Goal: Navigation & Orientation: Find specific page/section

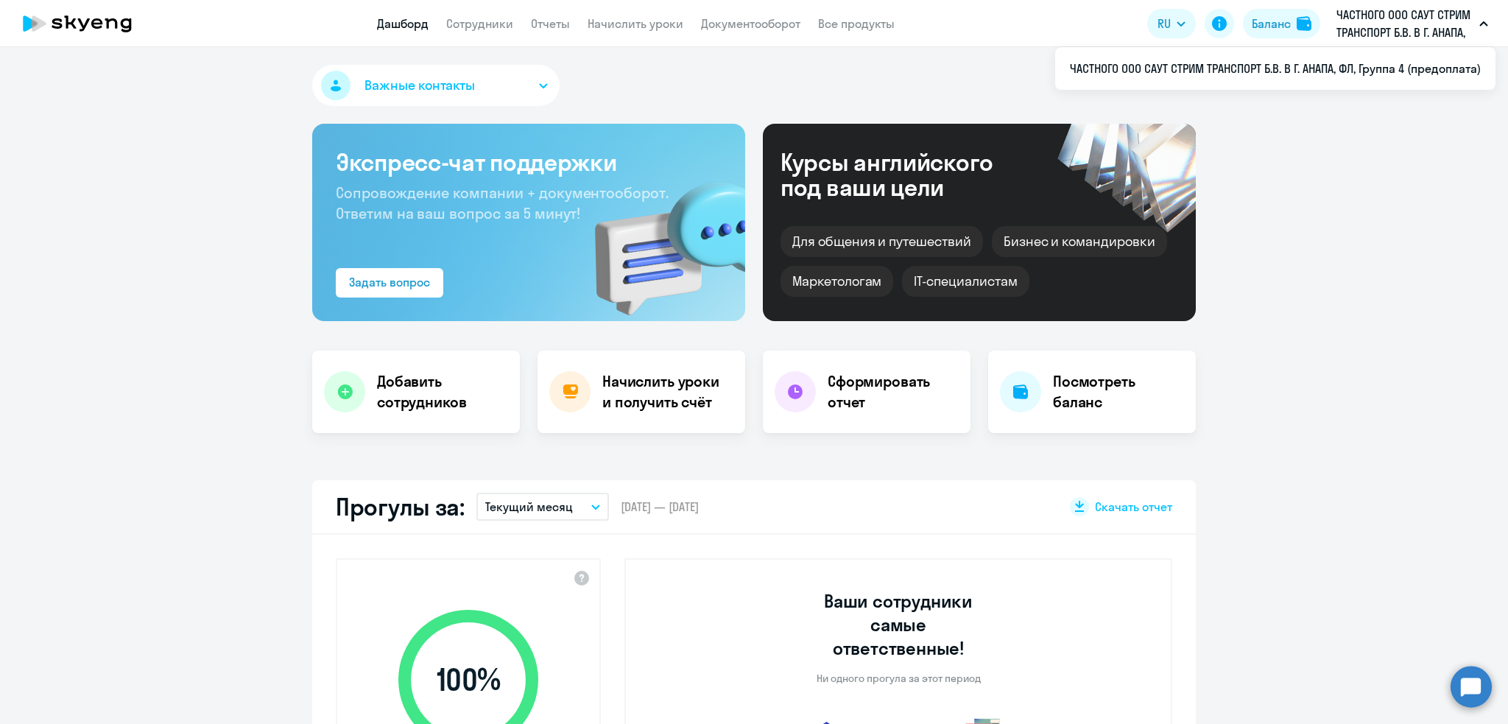
select select "30"
click at [467, 40] on app-header "Дашборд Сотрудники Отчеты Начислить уроки Документооборот Все продукты Дашборд …" at bounding box center [754, 23] width 1508 height 47
click at [469, 35] on app-header "Дашборд Сотрудники Отчеты Начислить уроки Документооборот Все продукты Дашборд …" at bounding box center [754, 23] width 1508 height 47
click at [470, 30] on app-menu-item-link "Сотрудники" at bounding box center [479, 24] width 67 height 18
click at [463, 28] on link "Сотрудники" at bounding box center [479, 23] width 67 height 15
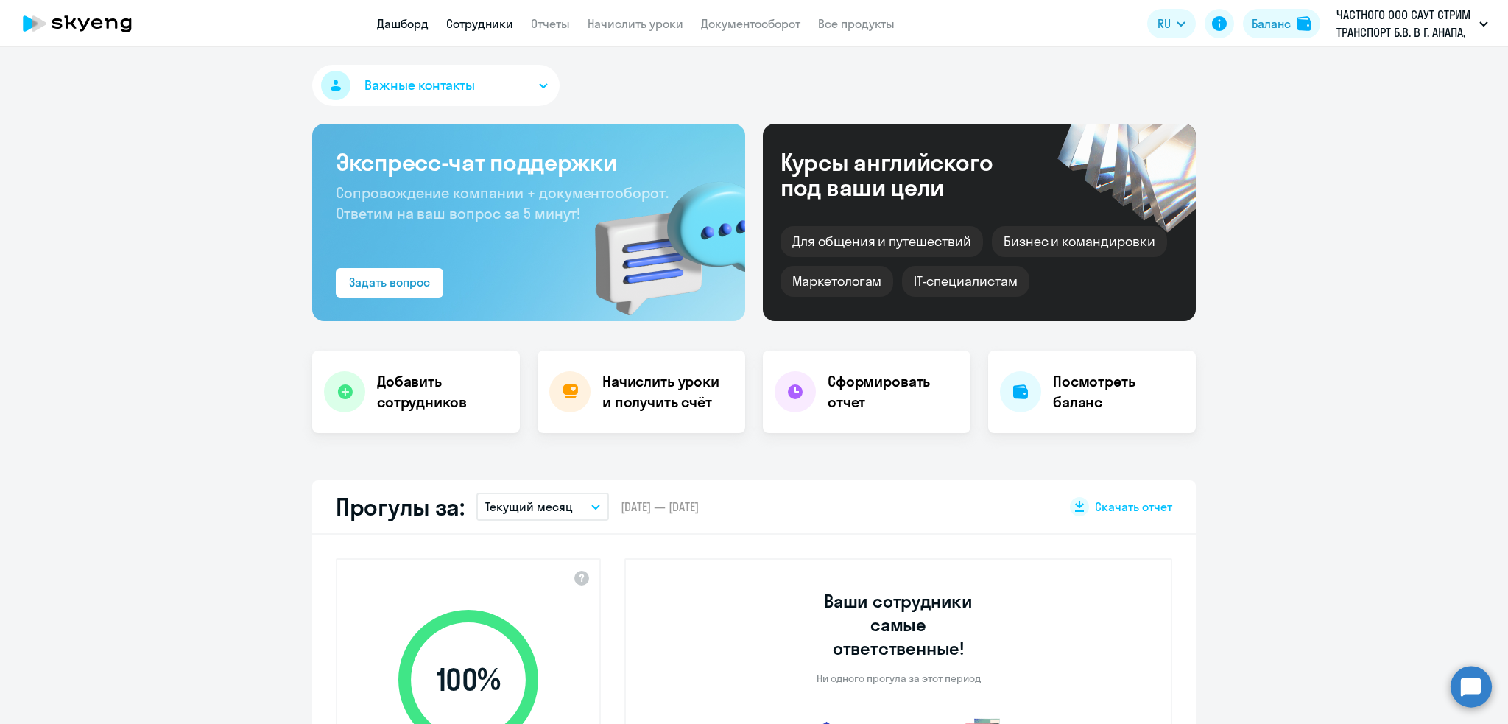
select select "30"
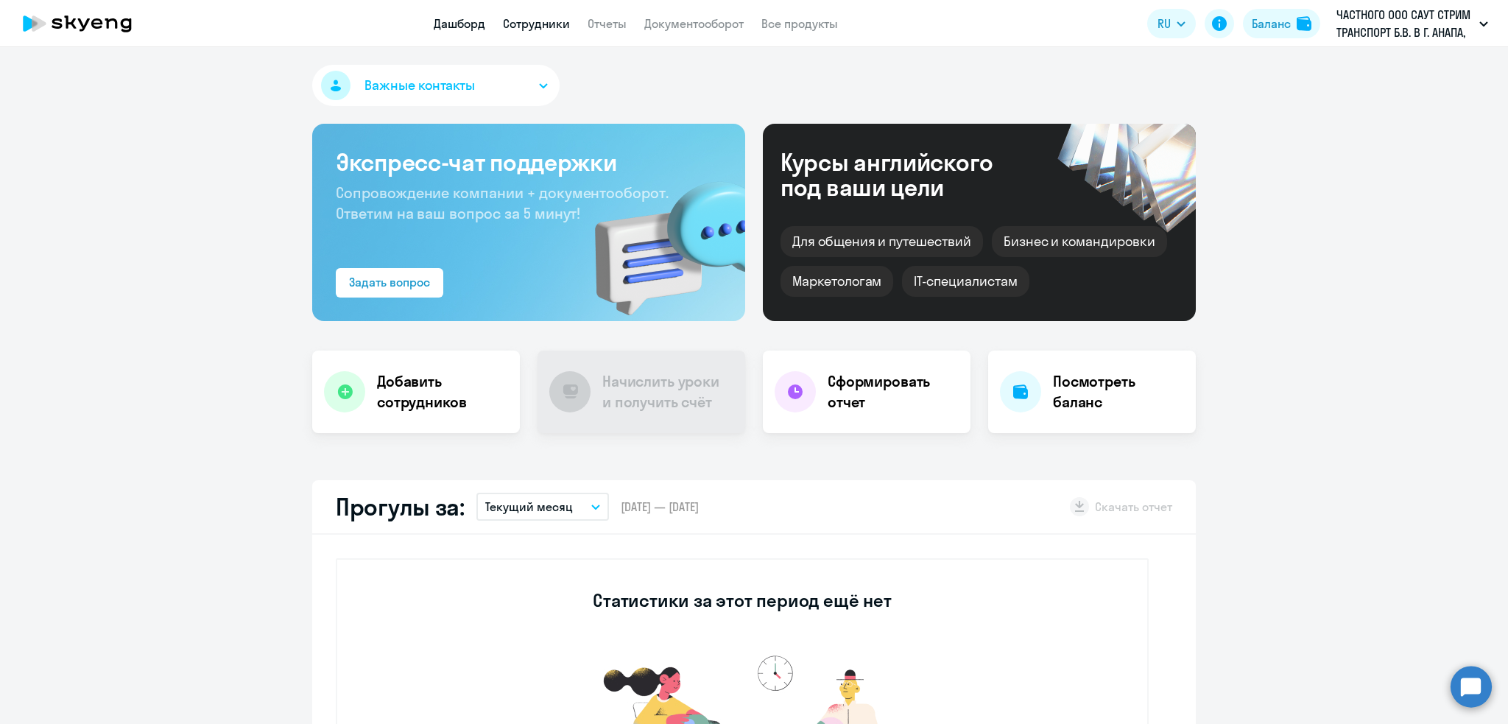
click at [543, 25] on link "Сотрудники" at bounding box center [536, 23] width 67 height 15
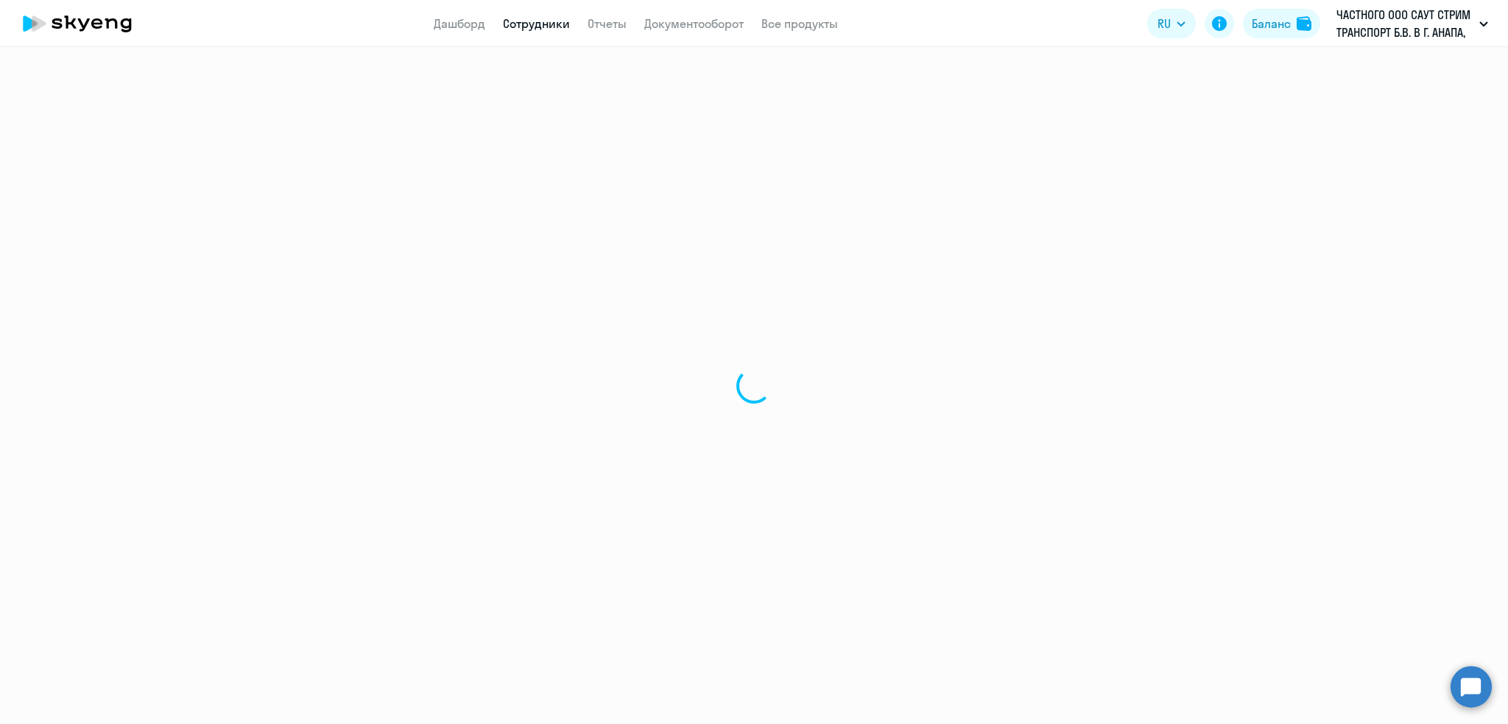
select select "30"
